Goal: Find specific page/section

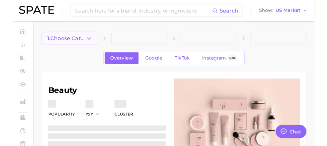
scroll to position [3563, 0]
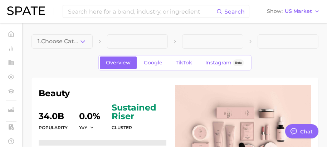
type textarea "x"
